Goal: Find specific page/section: Find specific page/section

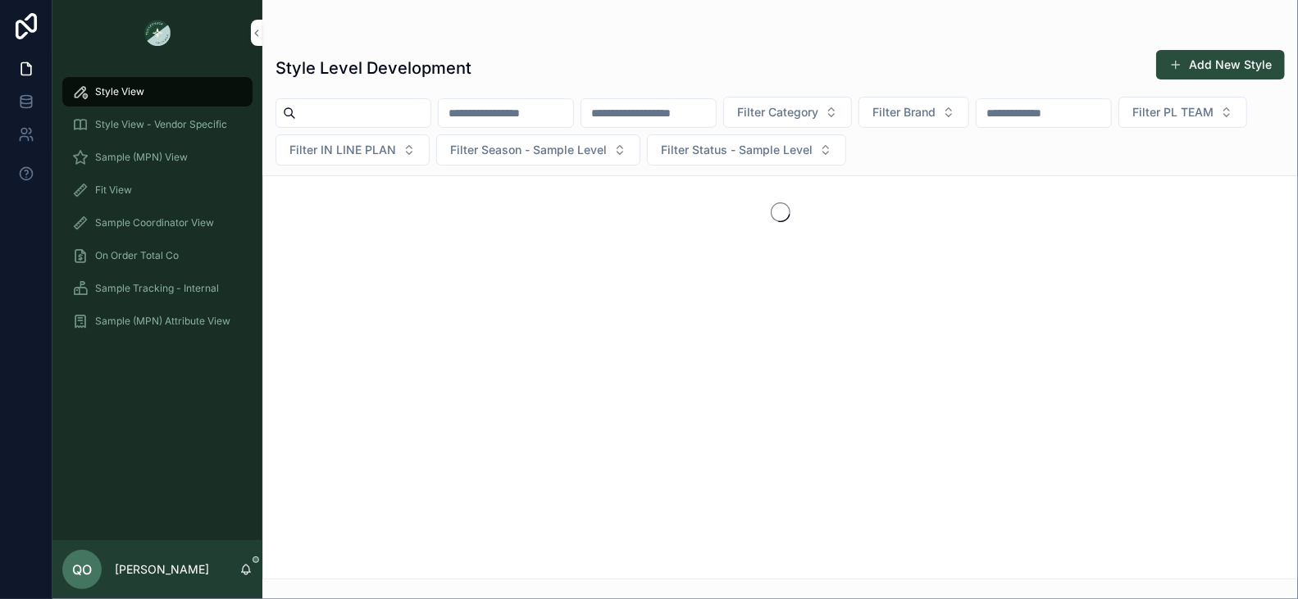
click at [176, 160] on span "Sample (MPN) View" at bounding box center [141, 157] width 93 height 13
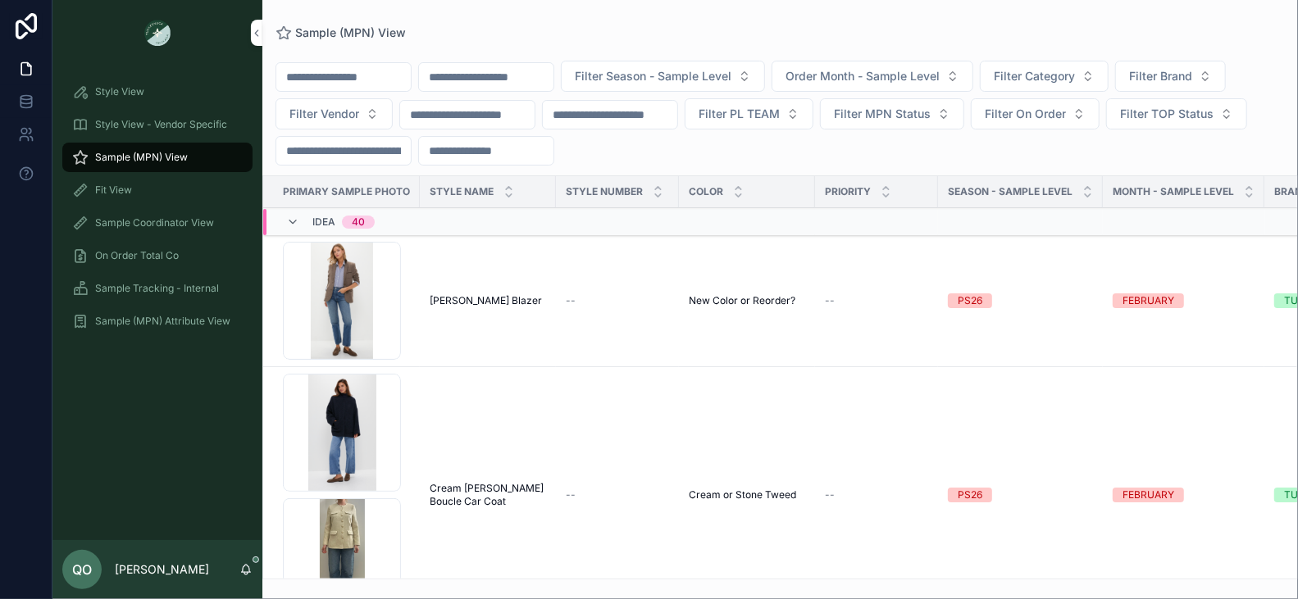
click at [732, 75] on span "Filter Season - Sample Level" at bounding box center [653, 76] width 157 height 16
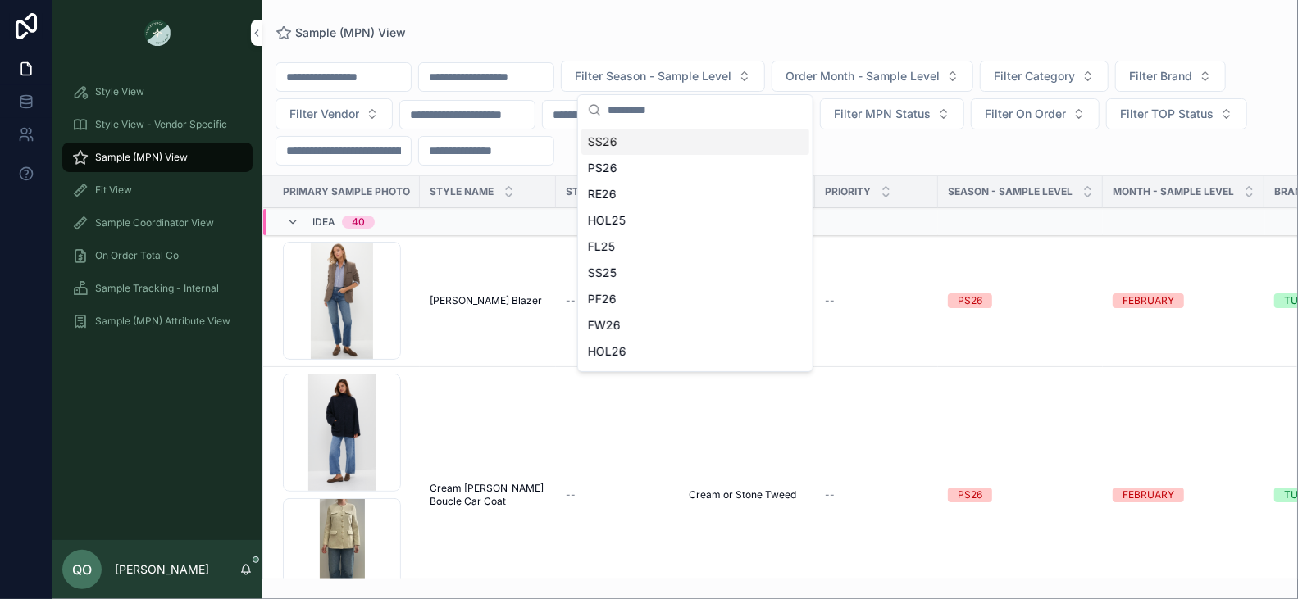
click at [672, 147] on div "SS26" at bounding box center [695, 142] width 228 height 26
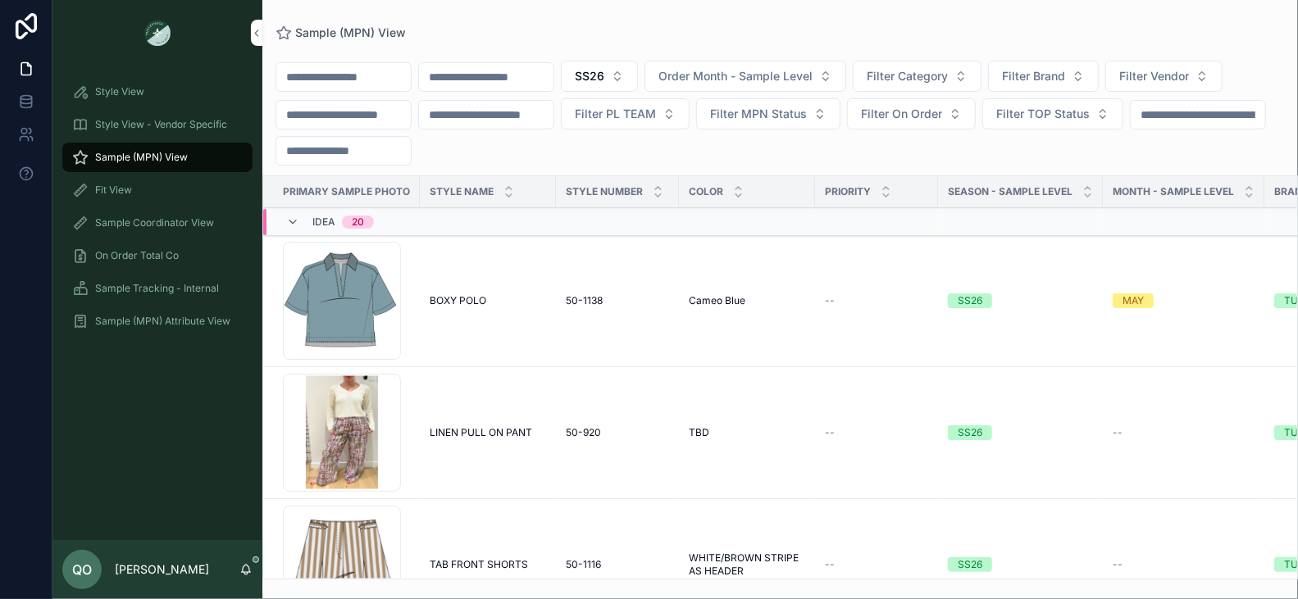
click at [1065, 80] on span "Filter Brand" at bounding box center [1033, 76] width 63 height 16
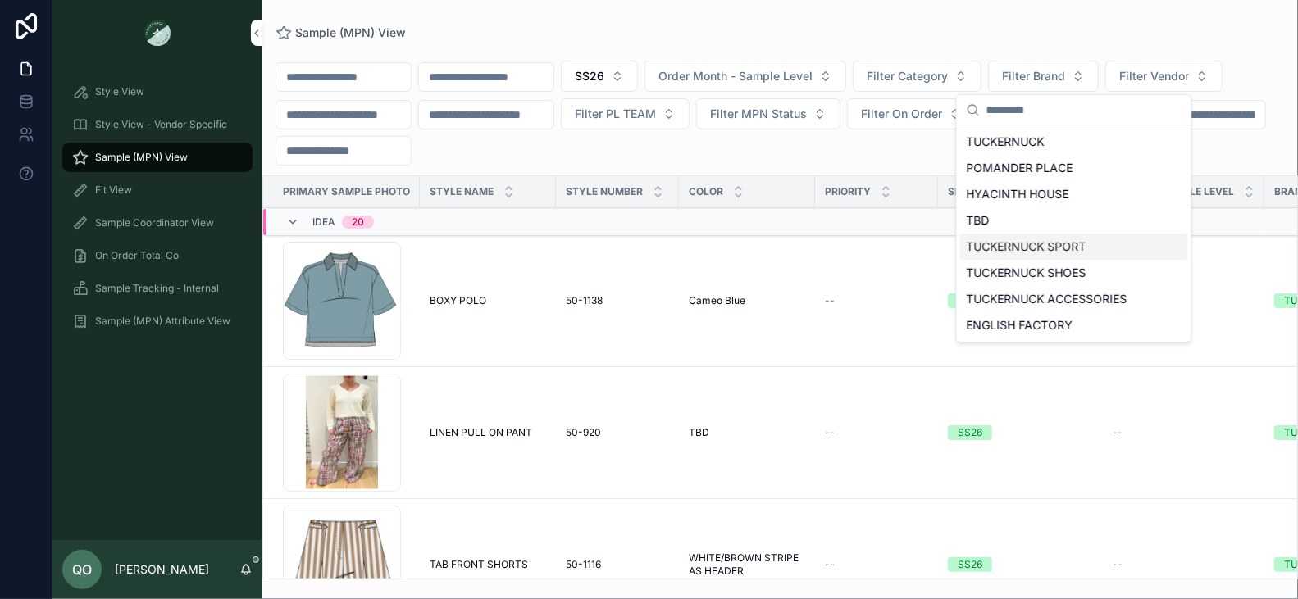
click at [1101, 239] on div "TUCKERNUCK SPORT" at bounding box center [1074, 247] width 228 height 26
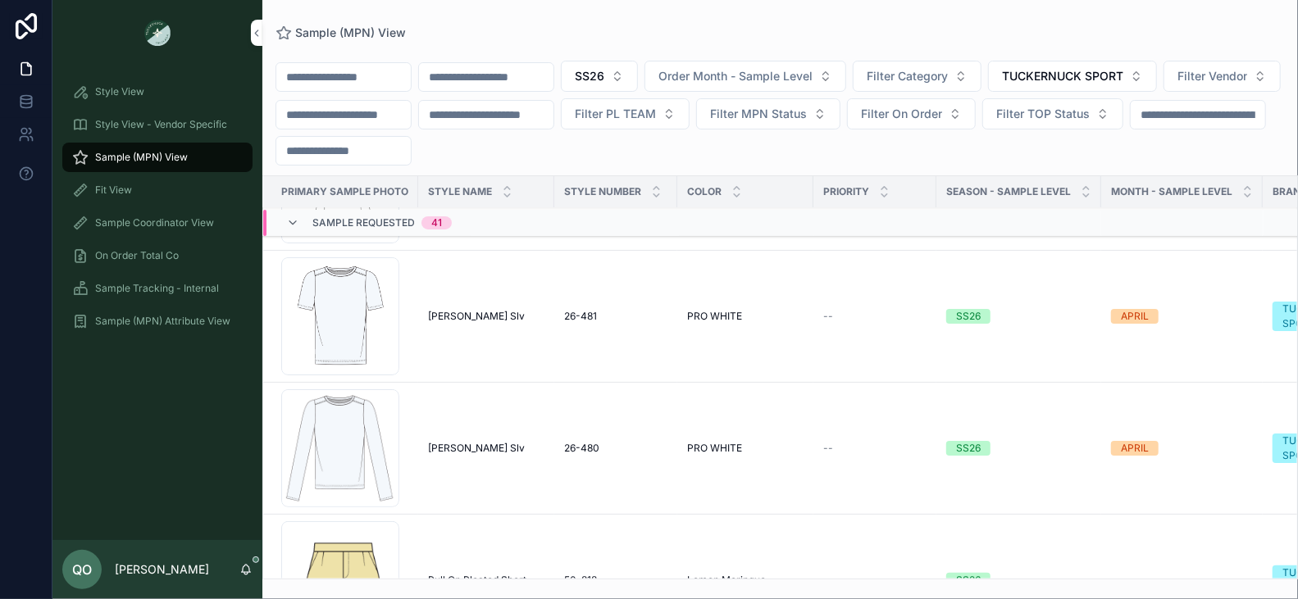
scroll to position [382, 2]
click at [371, 314] on div "Screenshot-2025-09-10-at-3.03.51-PM .png" at bounding box center [340, 315] width 118 height 118
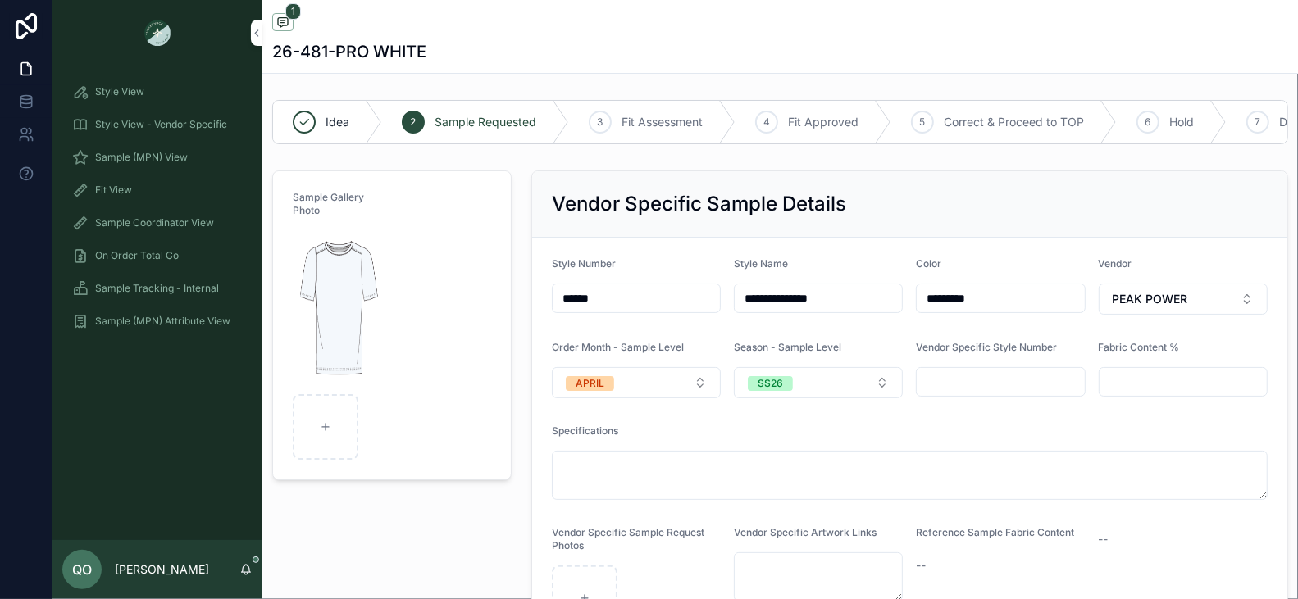
click at [334, 294] on img "scrollable content" at bounding box center [339, 308] width 93 height 157
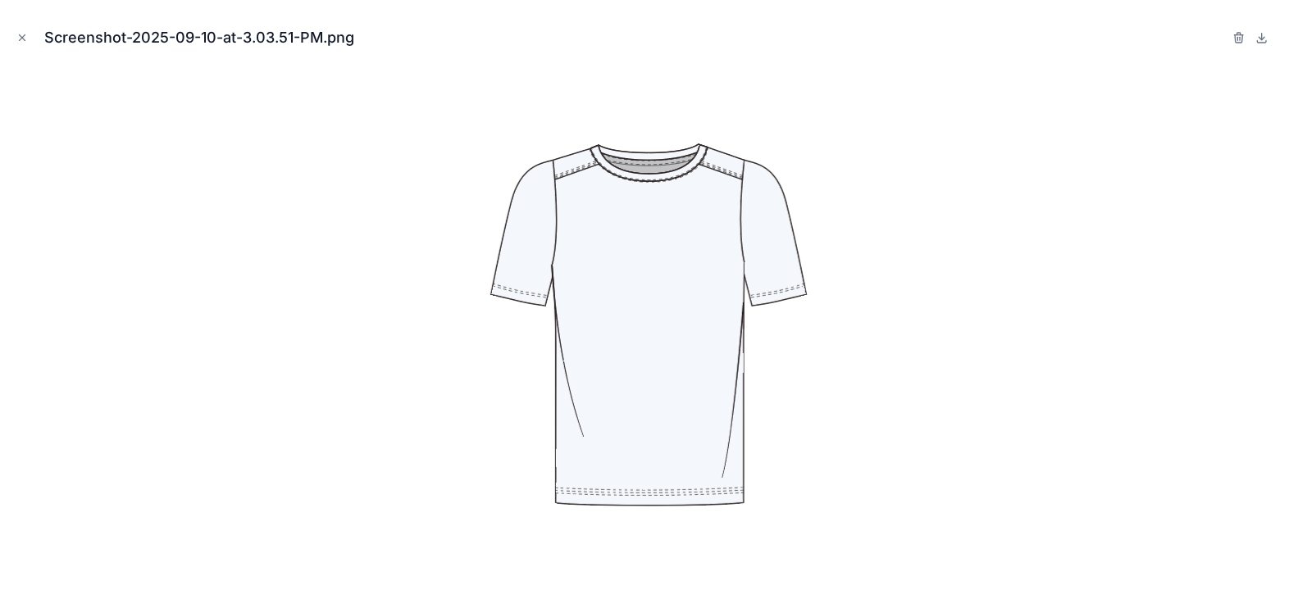
click at [20, 35] on icon "Close modal" at bounding box center [23, 38] width 6 height 6
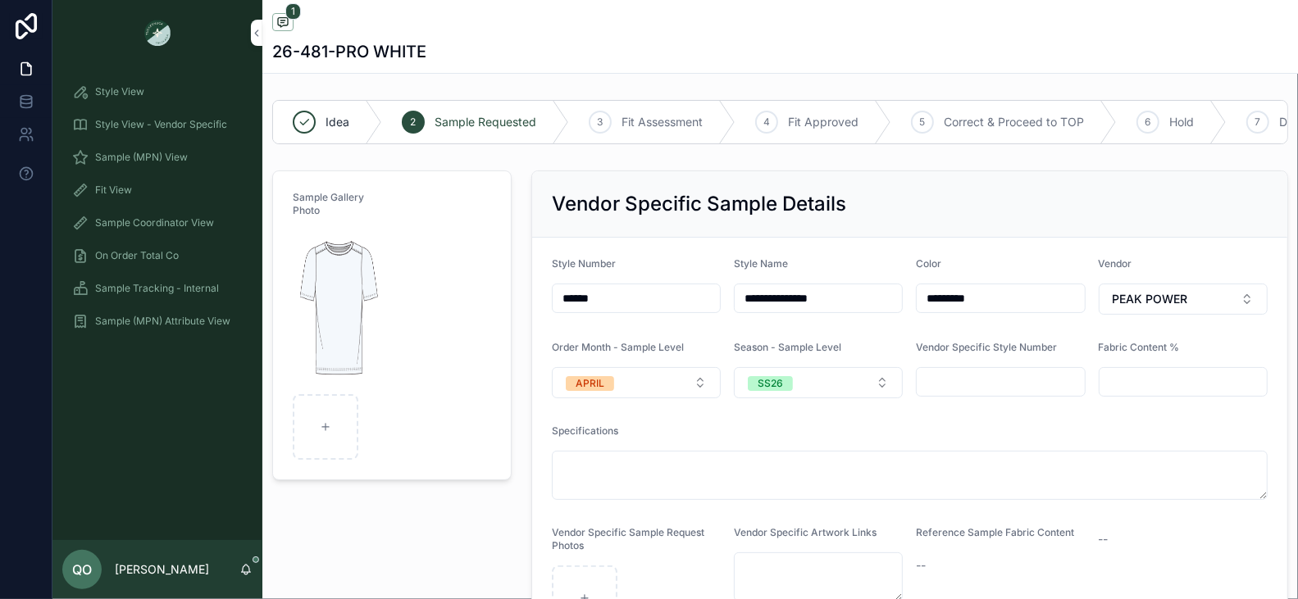
click at [632, 296] on input "******" at bounding box center [636, 298] width 167 height 23
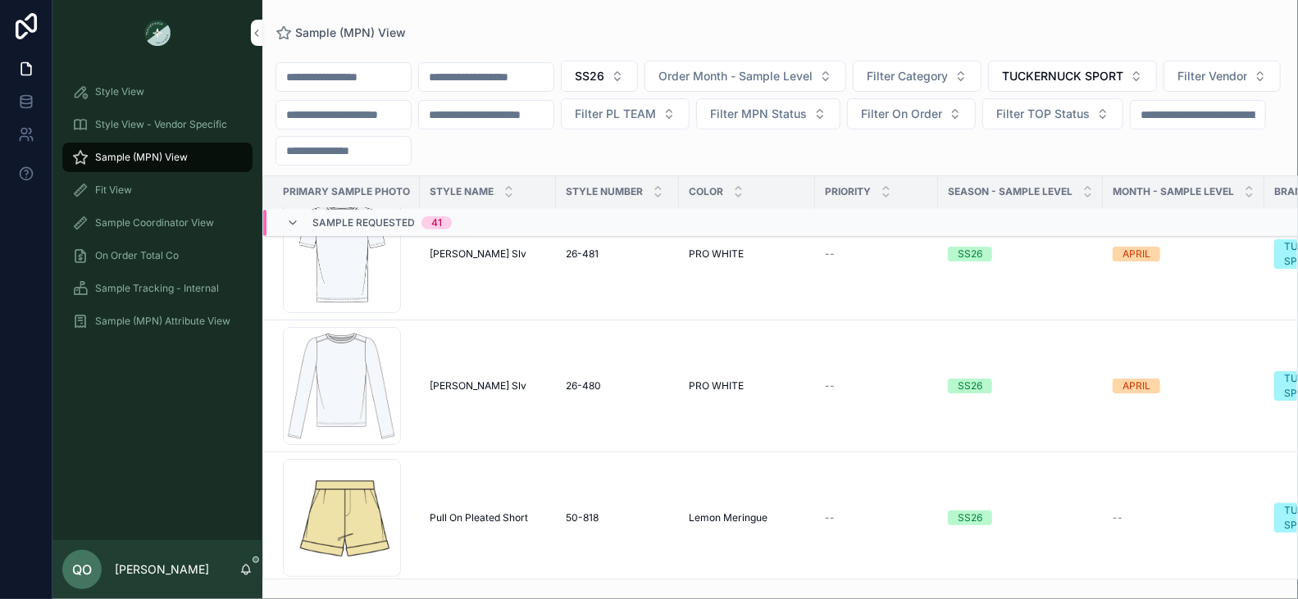
scroll to position [422, 0]
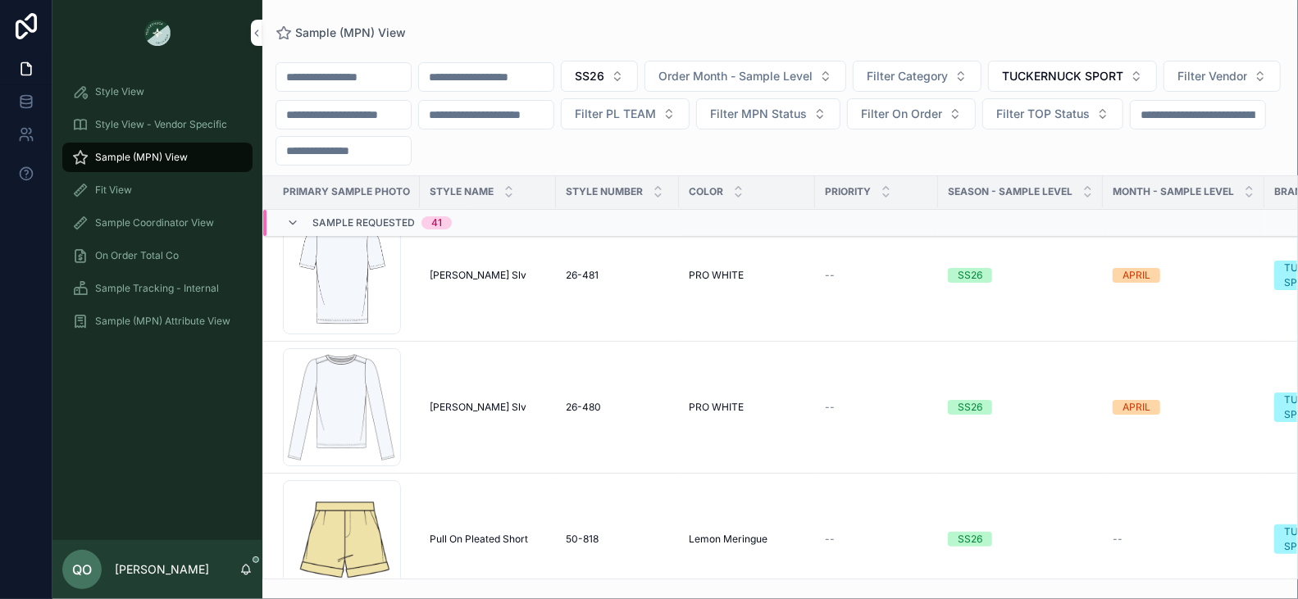
click at [376, 399] on div "Screenshot-2025-09-10-at-2.58.58-PM .png" at bounding box center [342, 408] width 118 height 118
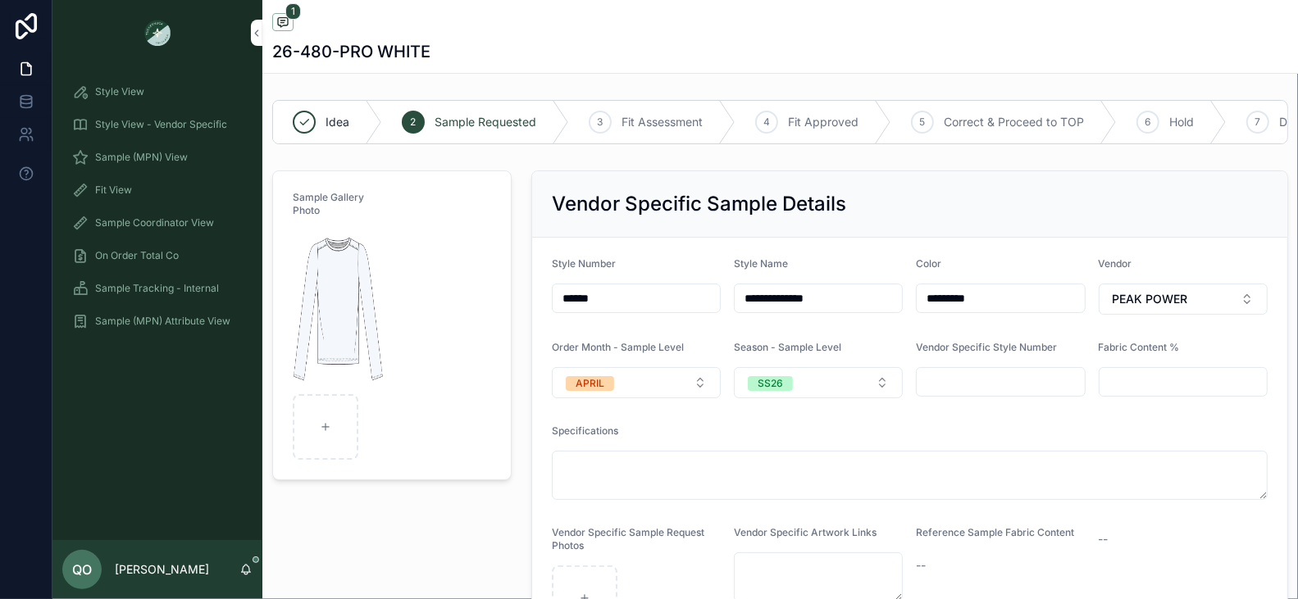
click at [335, 303] on img "scrollable content" at bounding box center [339, 308] width 93 height 157
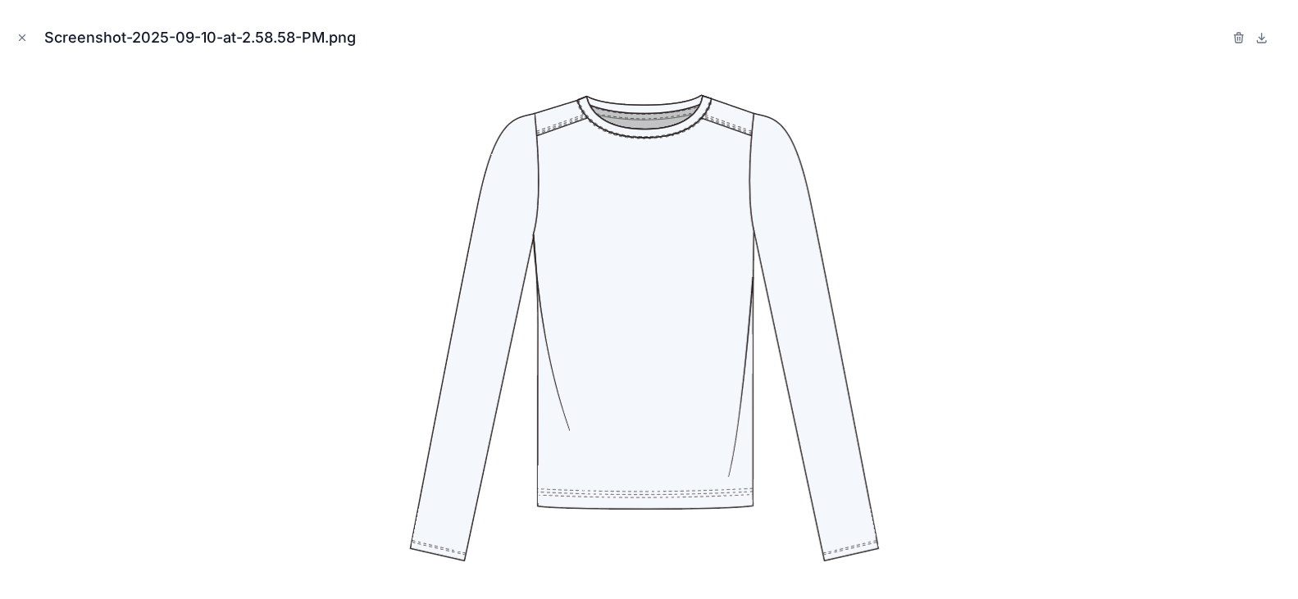
click at [24, 34] on icon "Close modal" at bounding box center [21, 37] width 11 height 11
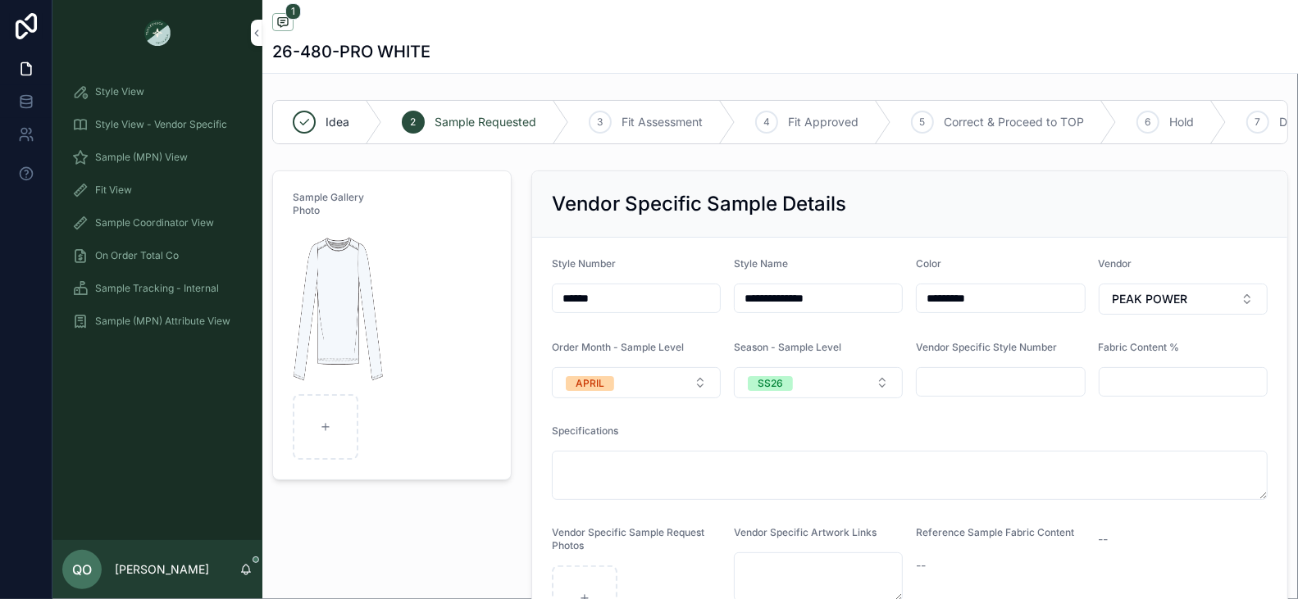
click at [615, 298] on input "******" at bounding box center [636, 298] width 167 height 23
